Goal: Transaction & Acquisition: Obtain resource

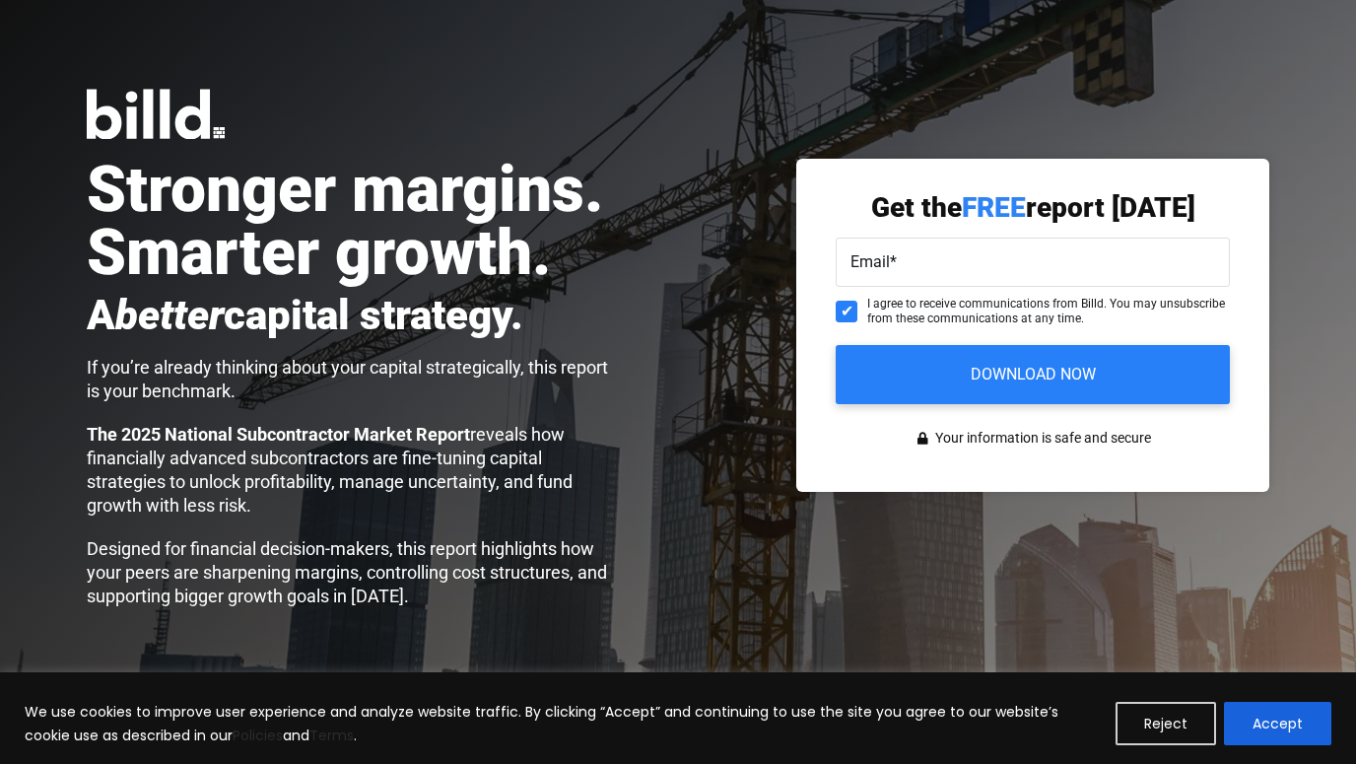
click at [1051, 280] on input "Email *" at bounding box center [1033, 261] width 394 height 49
click at [1047, 269] on input "Email *" at bounding box center [1033, 261] width 394 height 49
type input "[PERSON_NAME][EMAIL_ADDRESS][DOMAIN_NAME]"
click at [1169, 359] on input "Download Now" at bounding box center [1033, 374] width 394 height 59
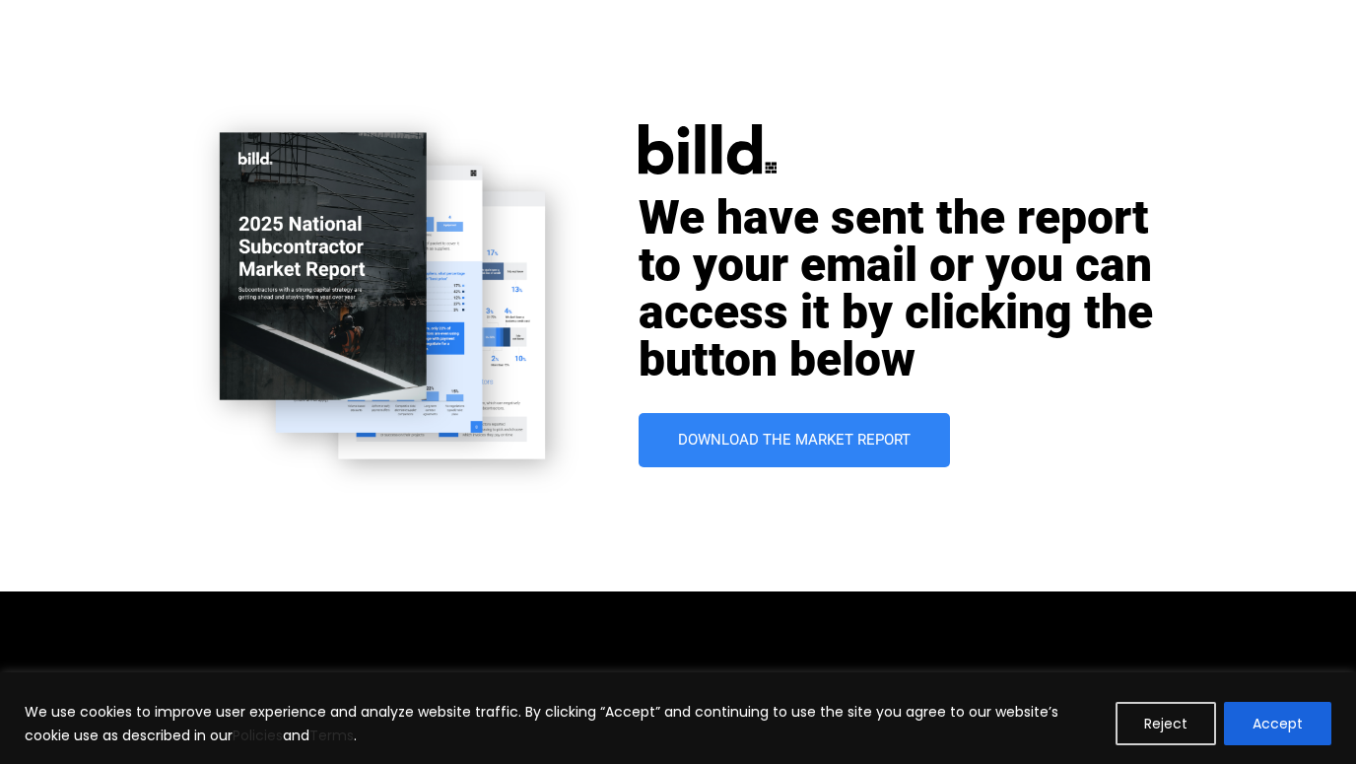
click at [1308, 725] on button "Accept" at bounding box center [1277, 723] width 107 height 43
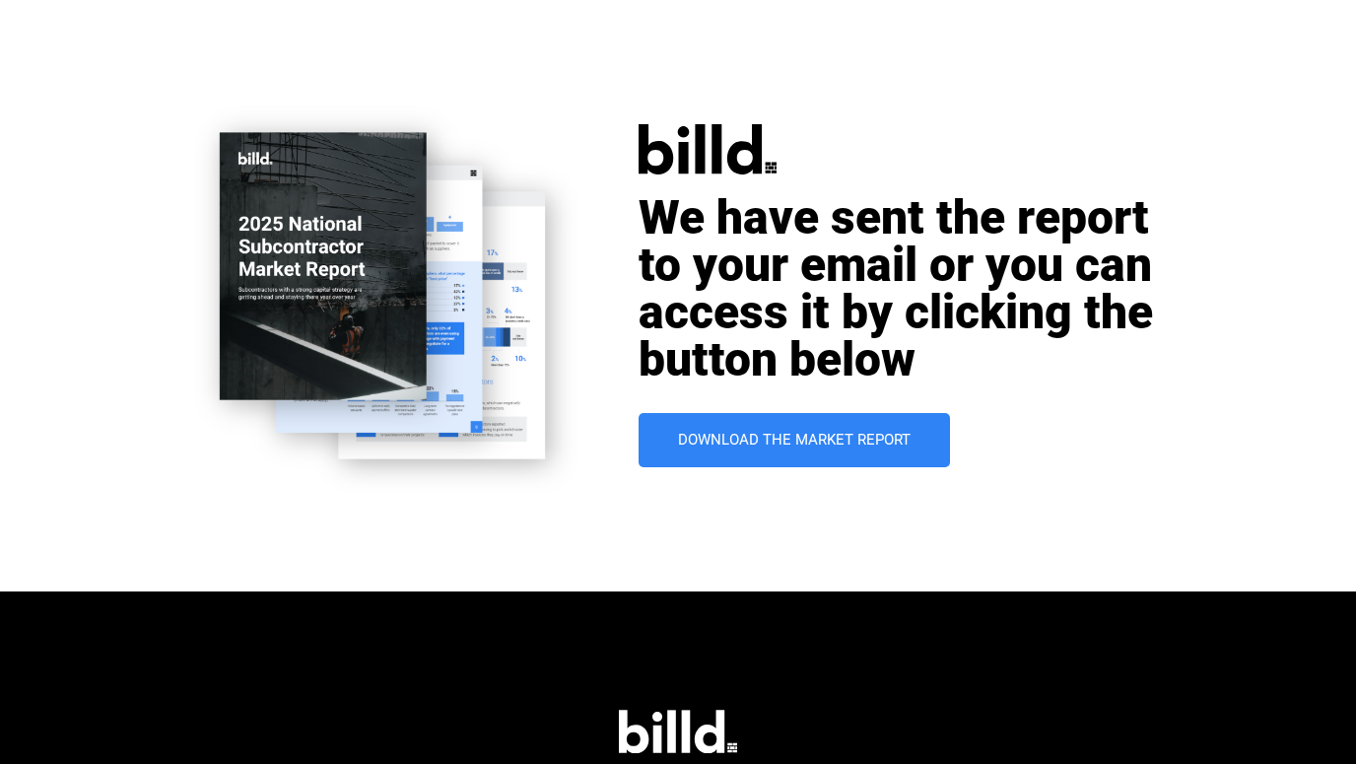
click at [879, 442] on span "Download The Market Report" at bounding box center [794, 440] width 233 height 15
